Goal: Information Seeking & Learning: Learn about a topic

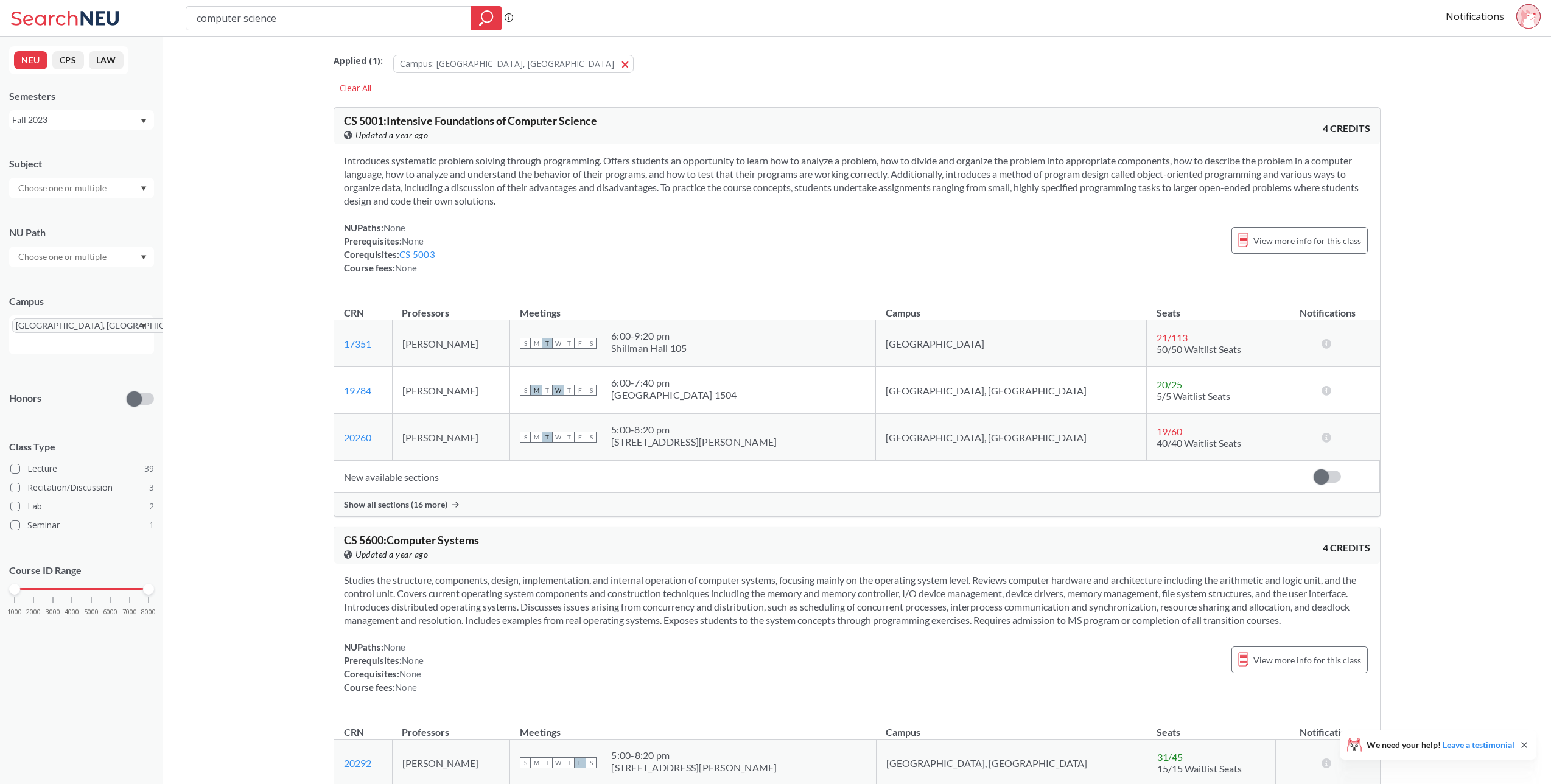
click at [83, 109] on div "Semesters Fall 2023" at bounding box center [81, 110] width 145 height 40
click at [83, 117] on div "Fall 2023" at bounding box center [76, 120] width 128 height 13
click at [103, 141] on div "Fall 2025" at bounding box center [84, 147] width 137 height 13
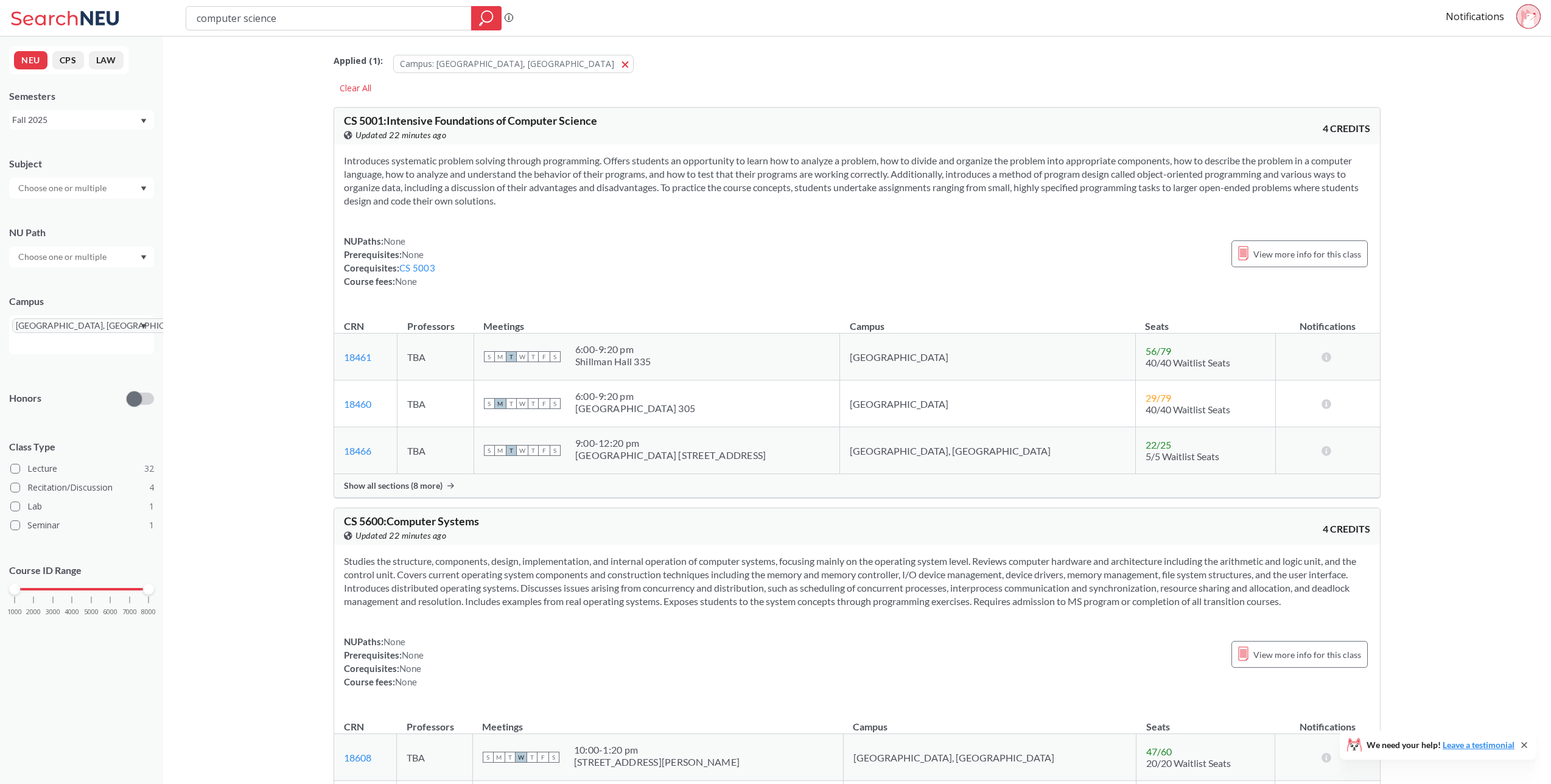
click at [139, 196] on div at bounding box center [81, 188] width 145 height 21
click at [123, 224] on p "Computer Science" at bounding box center [84, 221] width 137 height 12
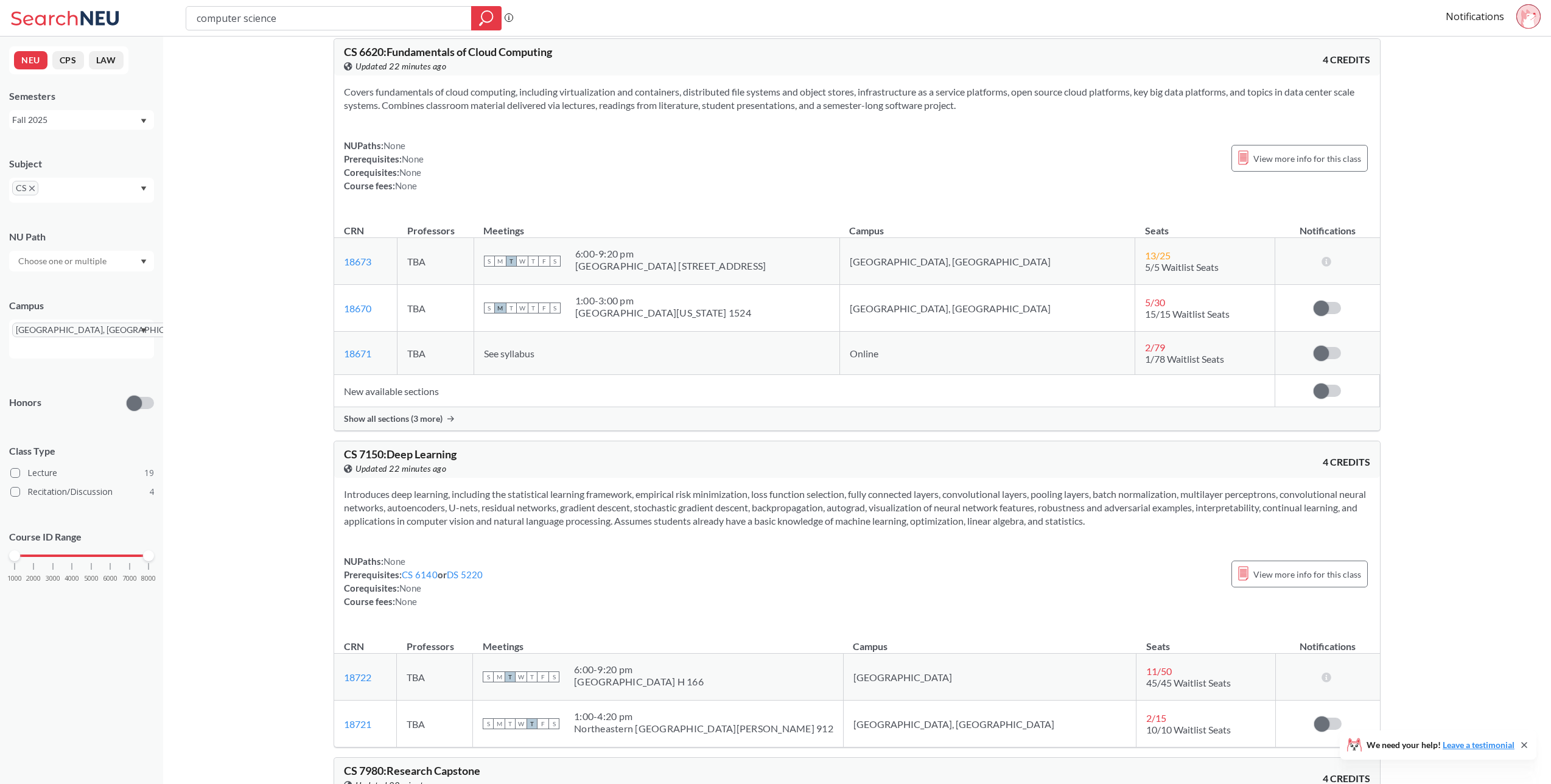
drag, startPoint x: 1550, startPoint y: 671, endPoint x: 1555, endPoint y: 691, distance: 20.6
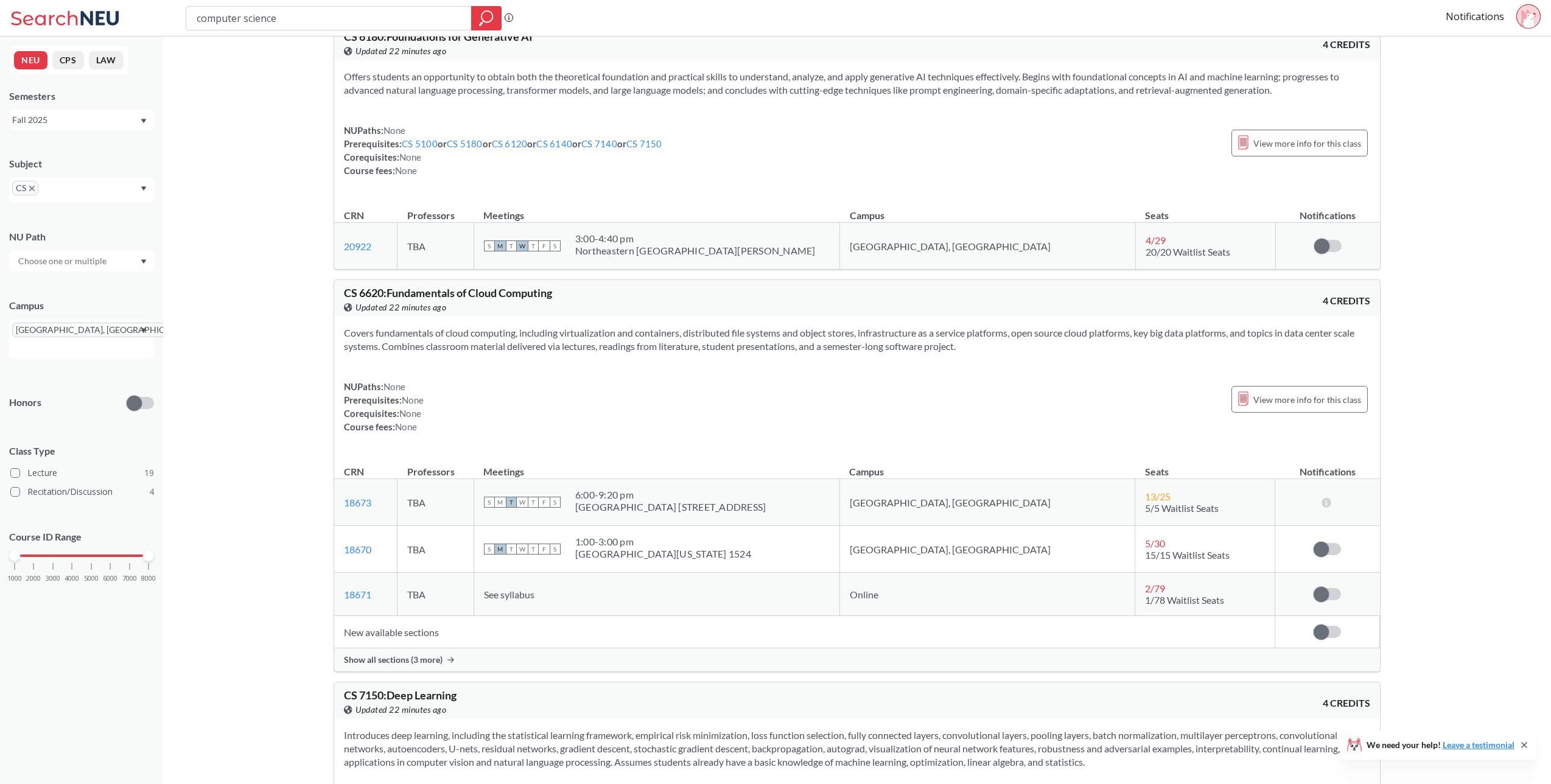
scroll to position [7793, 0]
click at [135, 334] on div "[GEOGRAPHIC_DATA], [GEOGRAPHIC_DATA]" at bounding box center [81, 339] width 145 height 39
click at [103, 359] on div "Online ( 31 )" at bounding box center [84, 366] width 137 height 13
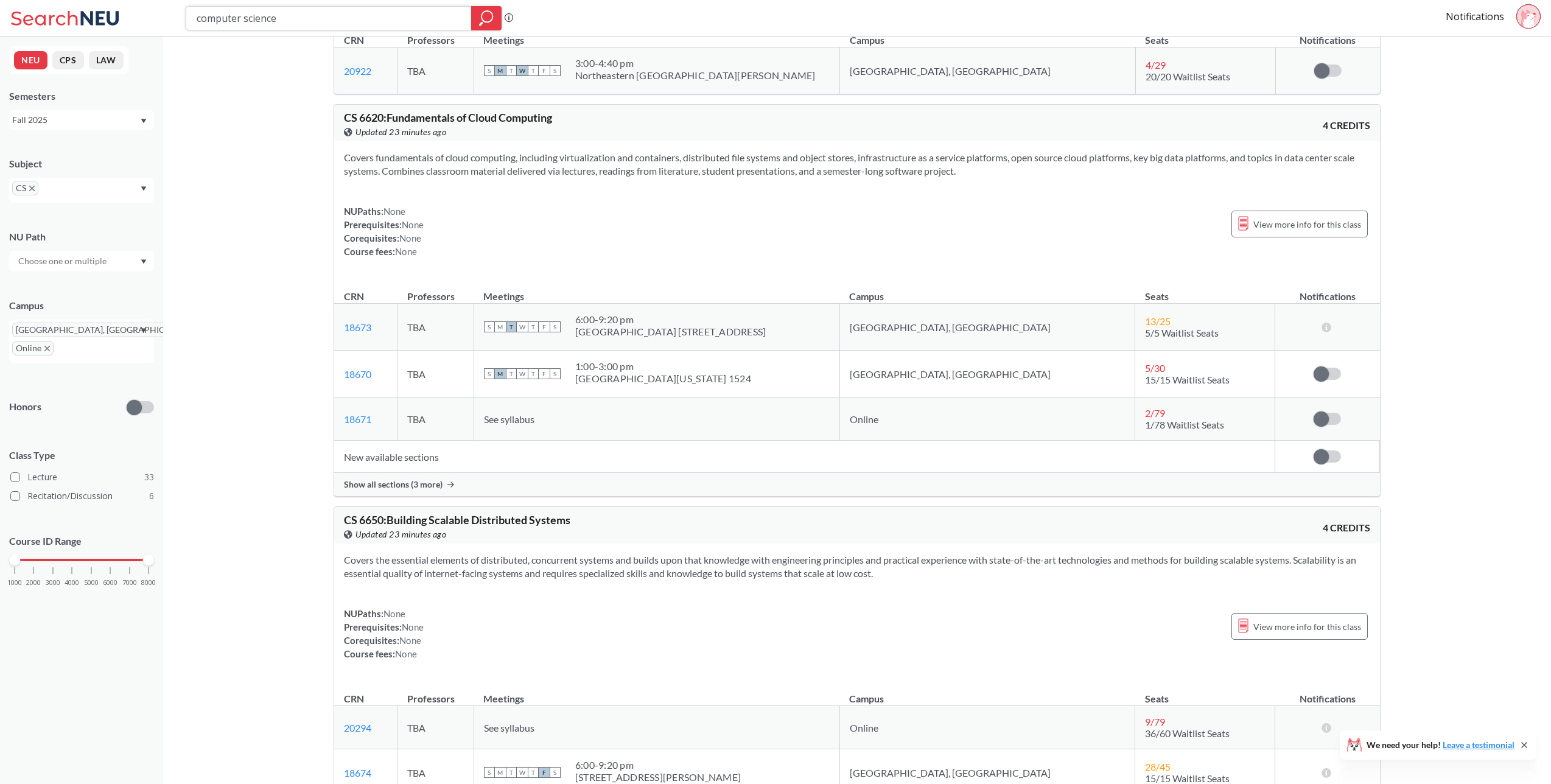
scroll to position [12038, 0]
click at [443, 497] on div "Show all sections (3 more)" at bounding box center [857, 485] width 1046 height 23
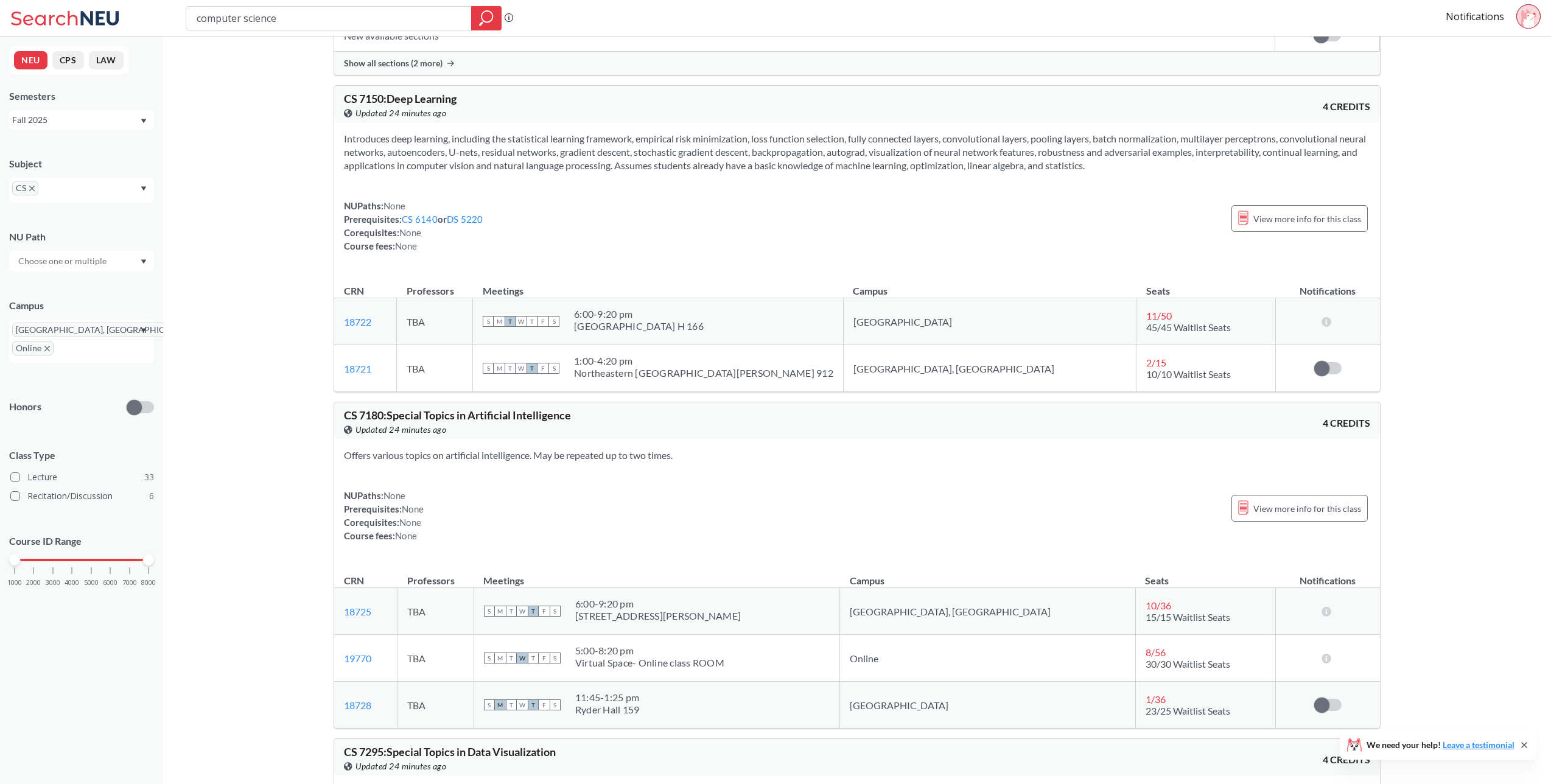
scroll to position [13027, 0]
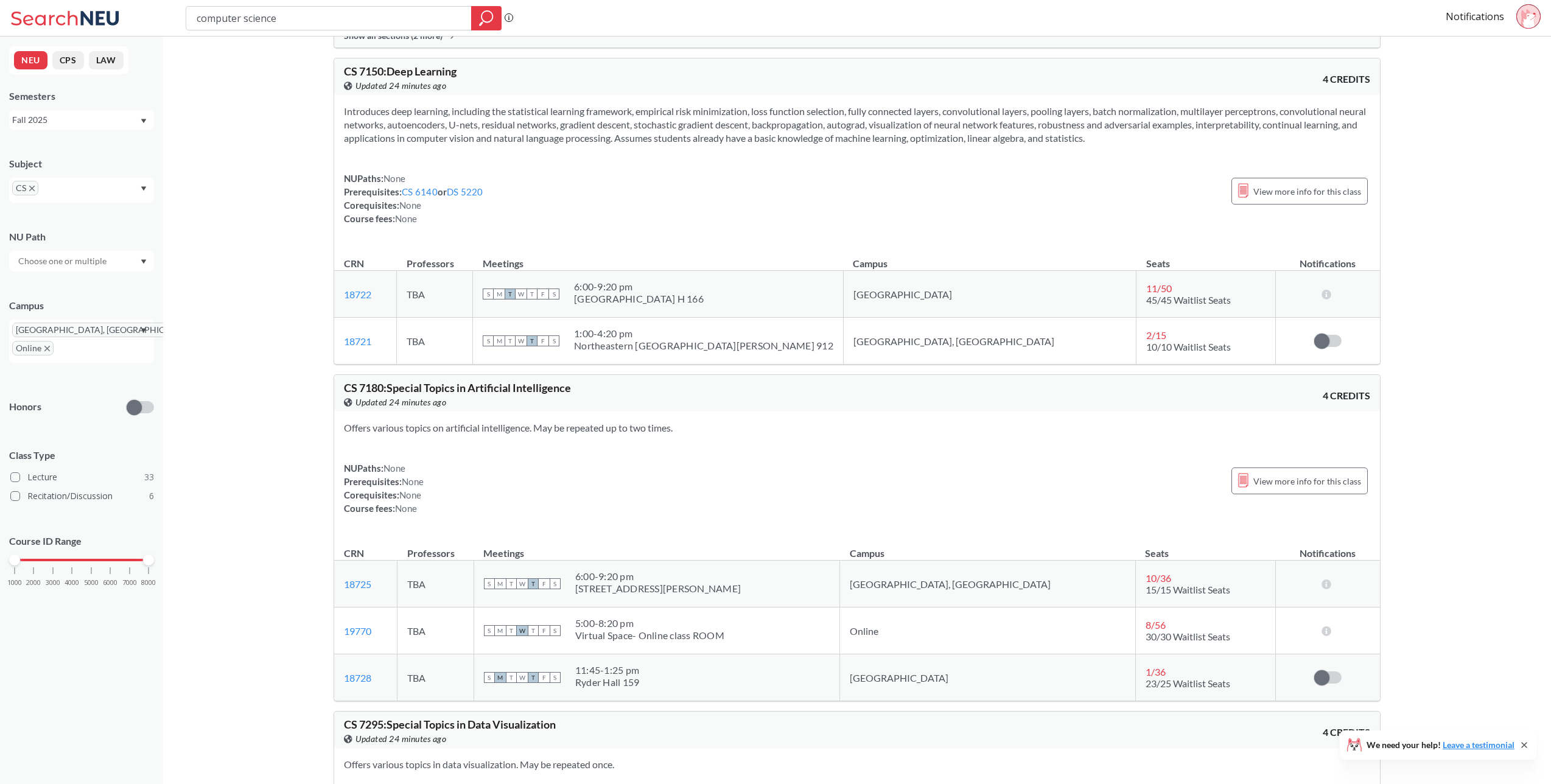
click at [497, 394] on span "CS 7180 : Special Topics in Artificial Intelligence" at bounding box center [458, 388] width 227 height 13
copy span "Artificial"
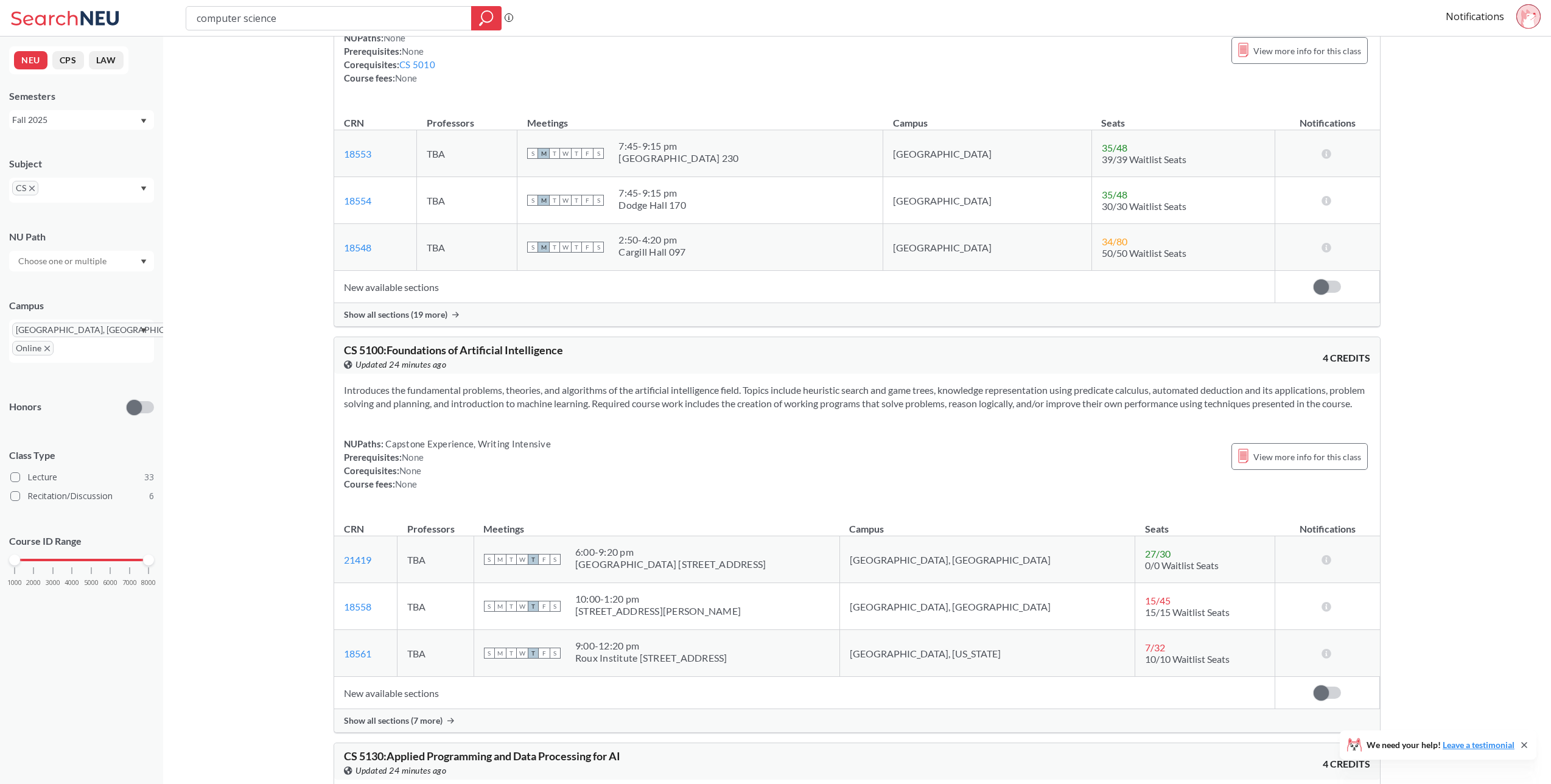
scroll to position [7676, 0]
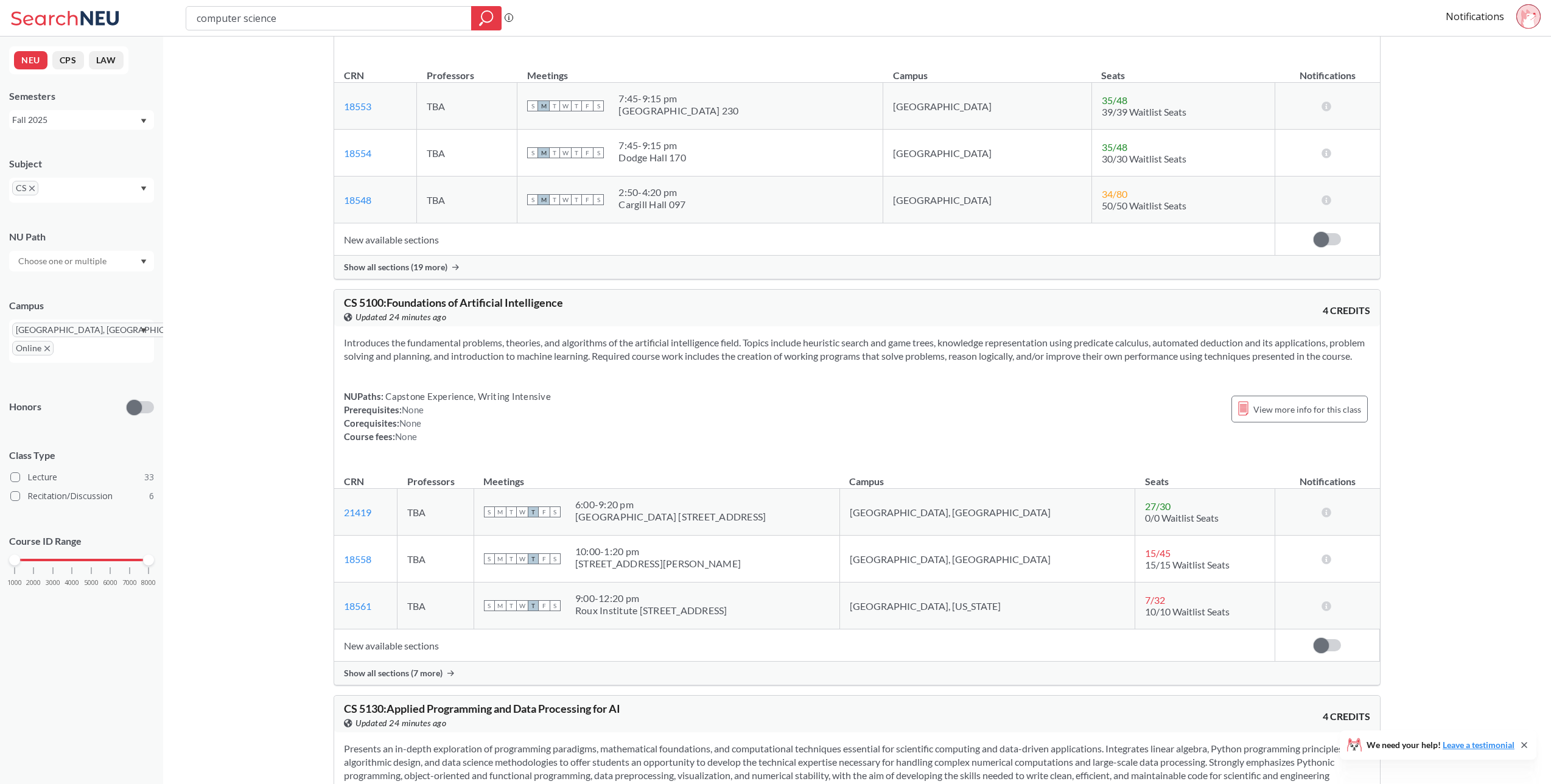
click at [439, 679] on span "Show all sections (7 more)" at bounding box center [393, 673] width 98 height 11
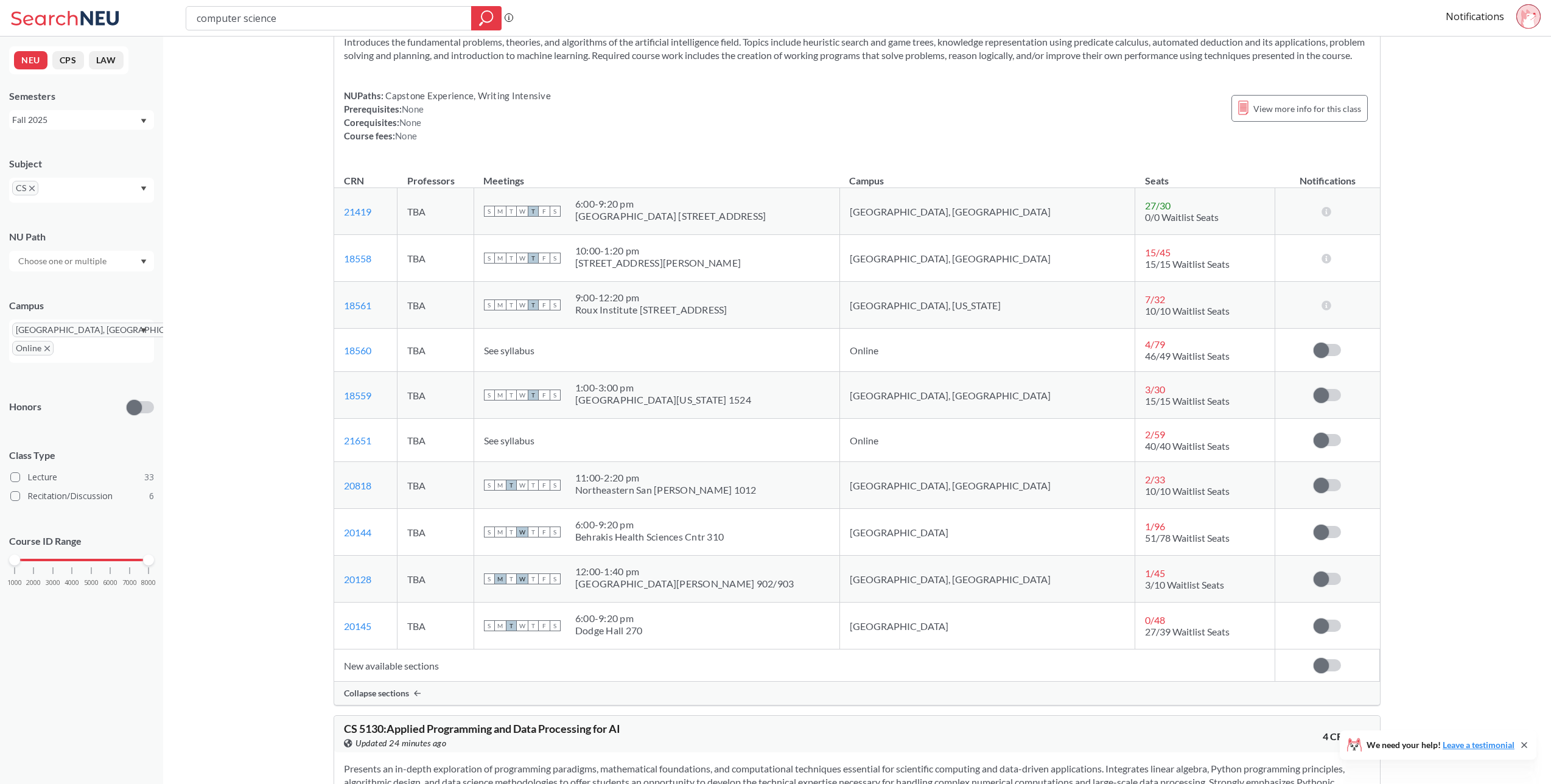
scroll to position [7981, 0]
